Goal: Check status: Check status

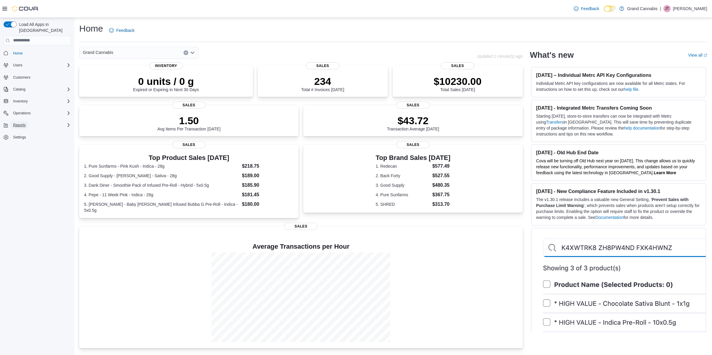
click at [21, 122] on span "Reports" at bounding box center [19, 125] width 13 height 7
click at [13, 147] on span "Reports" at bounding box center [17, 150] width 13 height 7
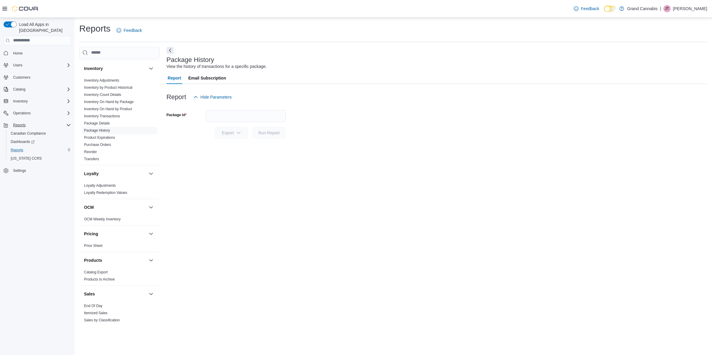
scroll to position [335, 0]
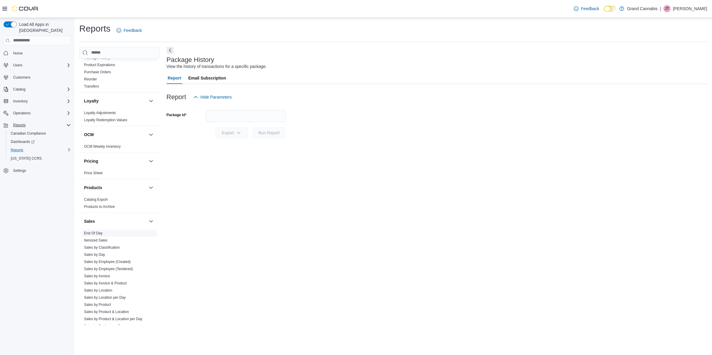
click at [93, 231] on link "End Of Day" at bounding box center [93, 233] width 18 height 4
click at [236, 120] on button "Today" at bounding box center [246, 116] width 80 height 12
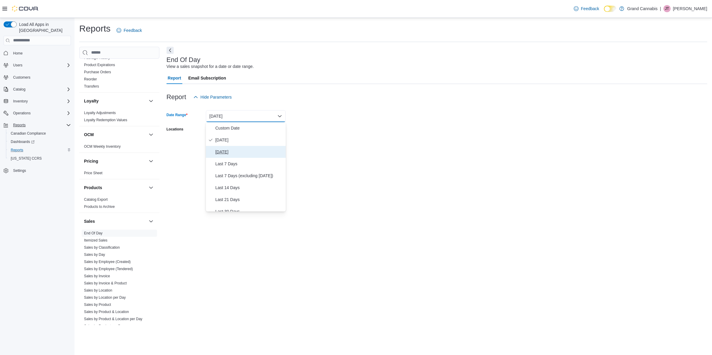
click at [229, 153] on span "Yesterday" at bounding box center [249, 151] width 68 height 7
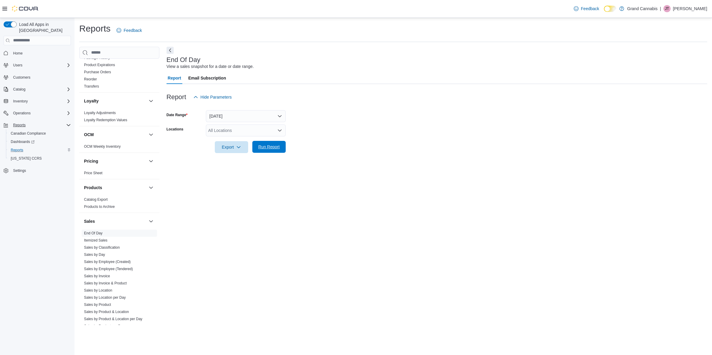
click at [285, 141] on div "Export Run Report" at bounding box center [226, 147] width 119 height 12
click at [262, 126] on div "All Locations" at bounding box center [246, 131] width 80 height 12
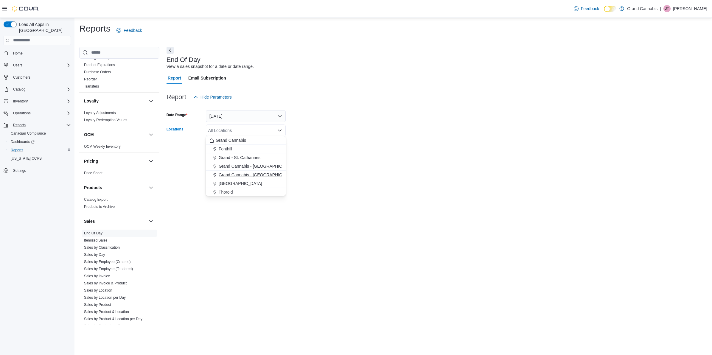
click at [262, 175] on span "Grand Cannabis - [GEOGRAPHIC_DATA]" at bounding box center [257, 175] width 77 height 6
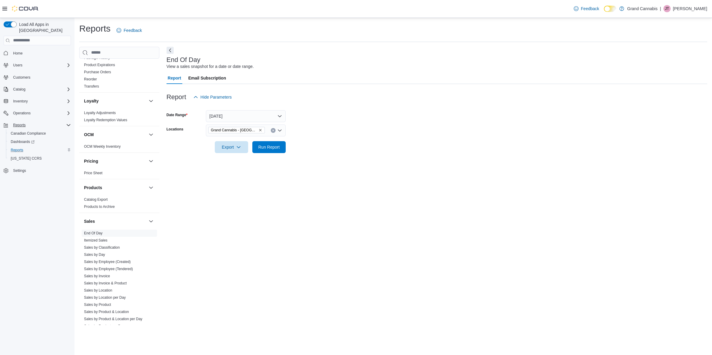
click at [358, 149] on form "Date Range Yesterday Locations Grand Cannabis - Georgetown Export Run Report" at bounding box center [437, 128] width 541 height 50
click at [245, 139] on div at bounding box center [437, 138] width 541 height 5
click at [259, 152] on span "Run Report" at bounding box center [269, 147] width 26 height 12
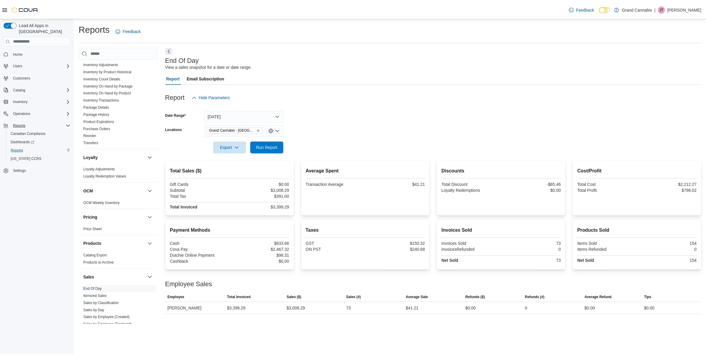
scroll to position [266, 0]
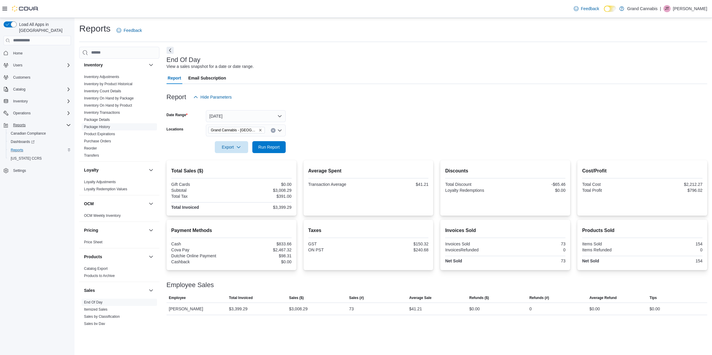
click at [103, 125] on link "Package History" at bounding box center [97, 127] width 26 height 4
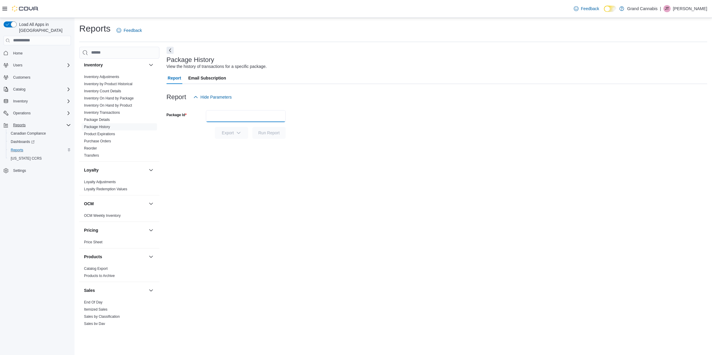
click at [257, 110] on input "Package Id" at bounding box center [246, 116] width 80 height 12
type input "*"
type input "******"
click at [252, 127] on button "Run Report" at bounding box center [268, 133] width 33 height 12
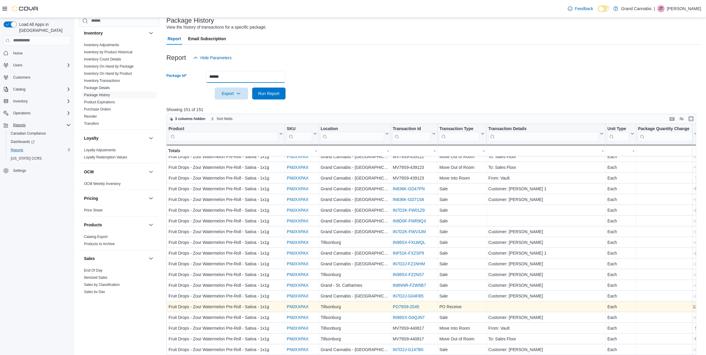
scroll to position [87, 0]
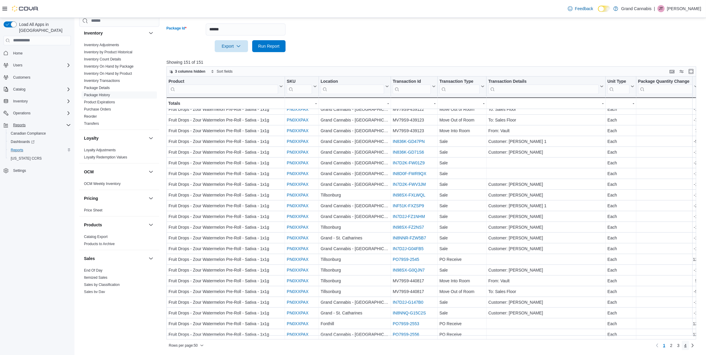
click at [687, 343] on span "4" at bounding box center [686, 346] width 2 height 6
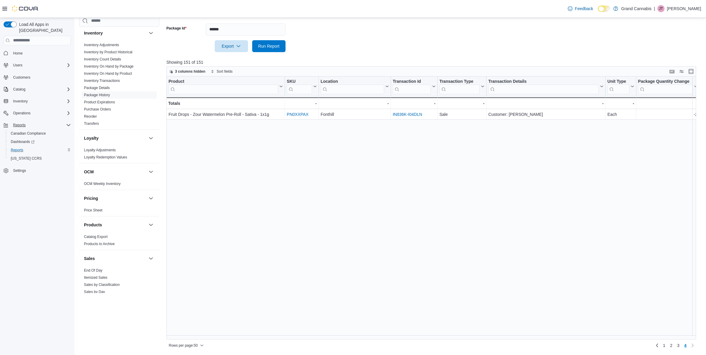
scroll to position [0, 0]
click at [680, 347] on span "3" at bounding box center [678, 346] width 2 height 6
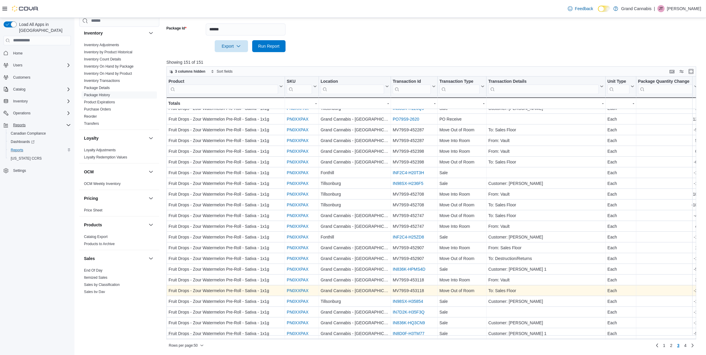
scroll to position [272, 0]
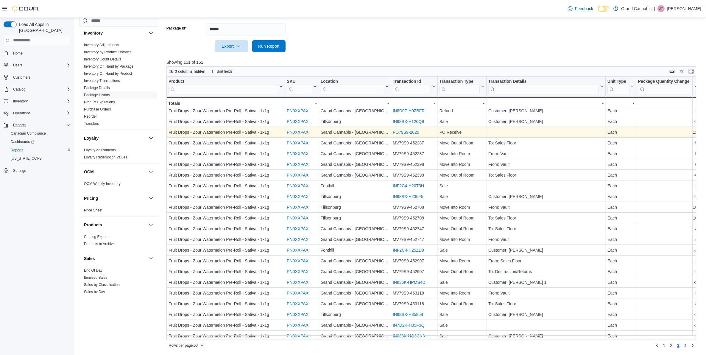
click at [401, 130] on link "PO79S9-2620" at bounding box center [406, 132] width 27 height 5
